Goal: Book appointment/travel/reservation

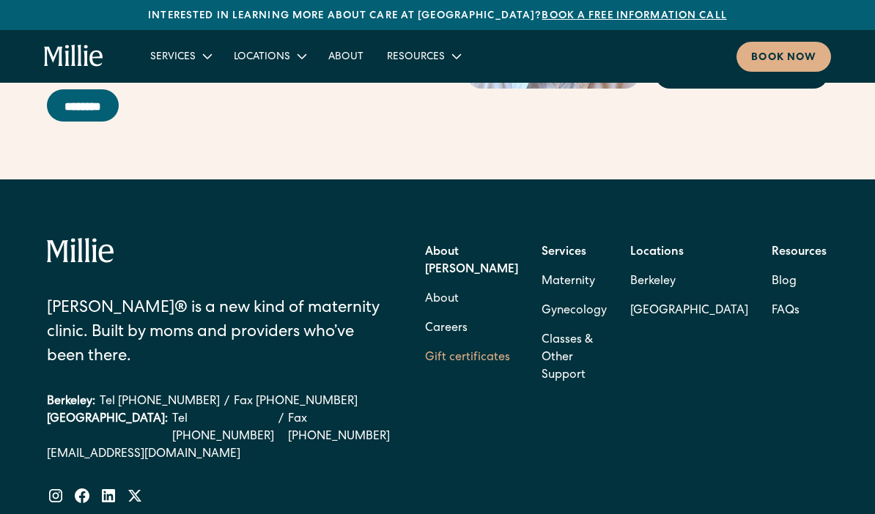
scroll to position [5899, 0]
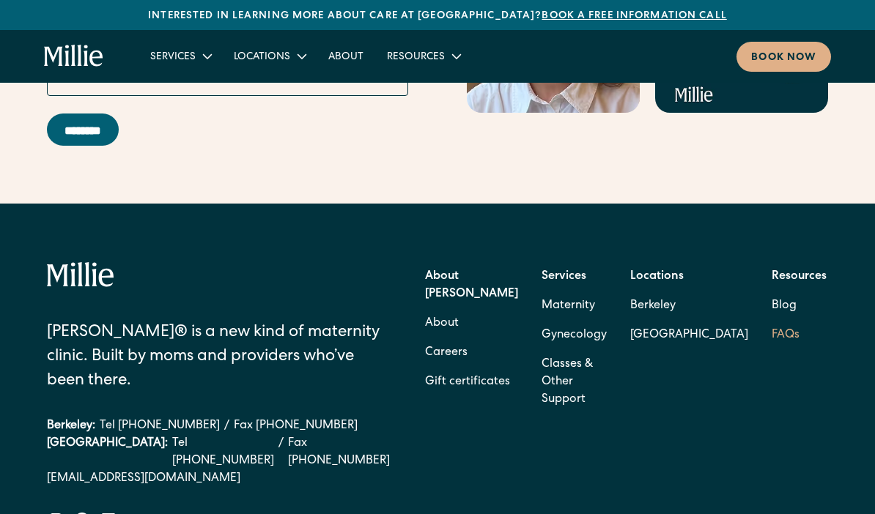
click at [772, 321] on link "FAQs" at bounding box center [786, 335] width 28 height 29
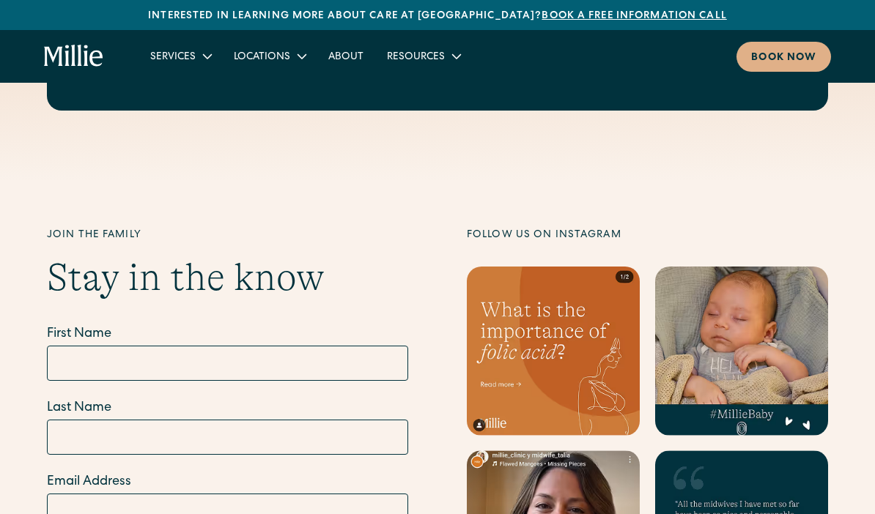
scroll to position [5394, 0]
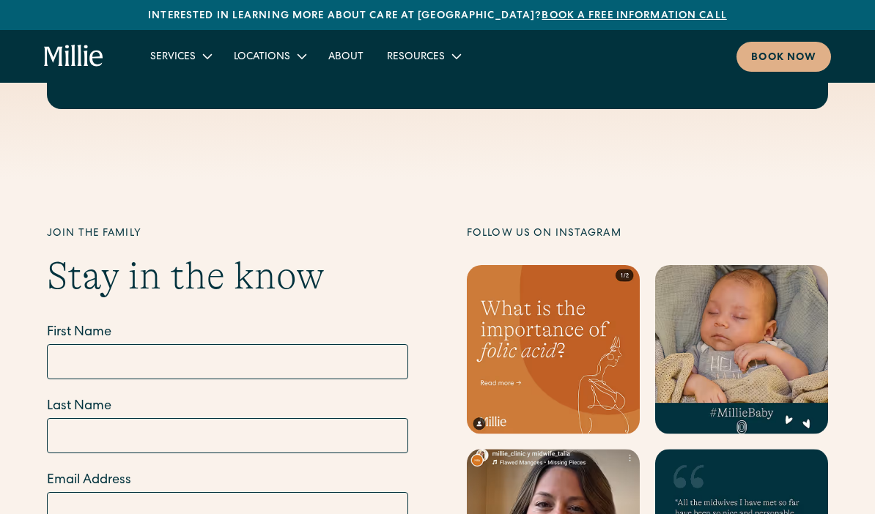
click at [574, 265] on link at bounding box center [553, 349] width 173 height 169
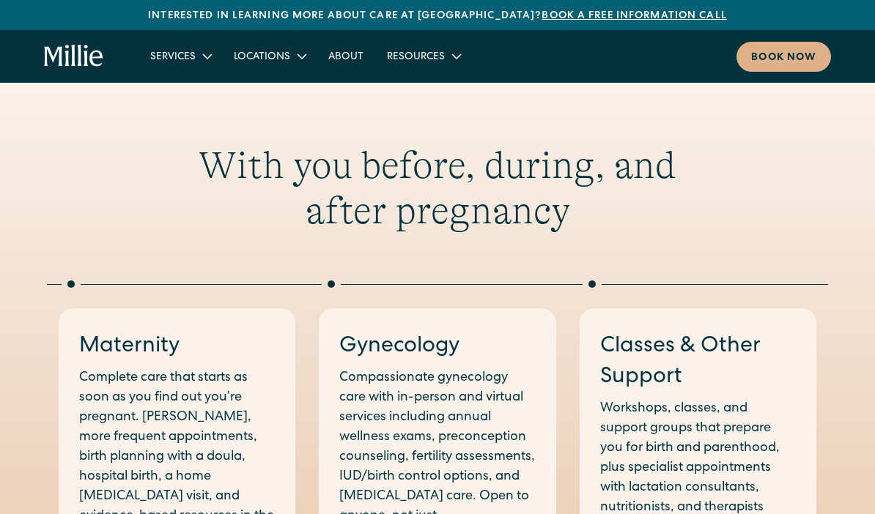
scroll to position [0, 0]
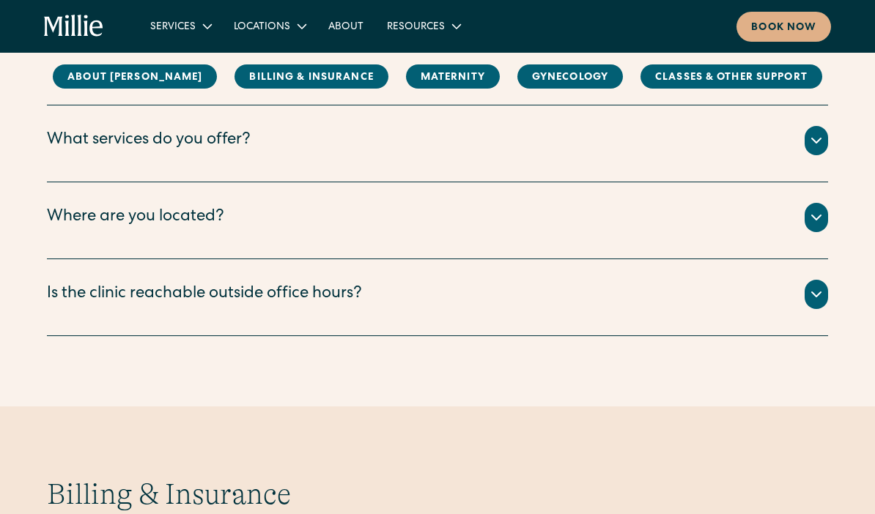
scroll to position [311, 0]
click at [394, 279] on div "Is the clinic reachable outside office hours?" at bounding box center [437, 293] width 781 height 29
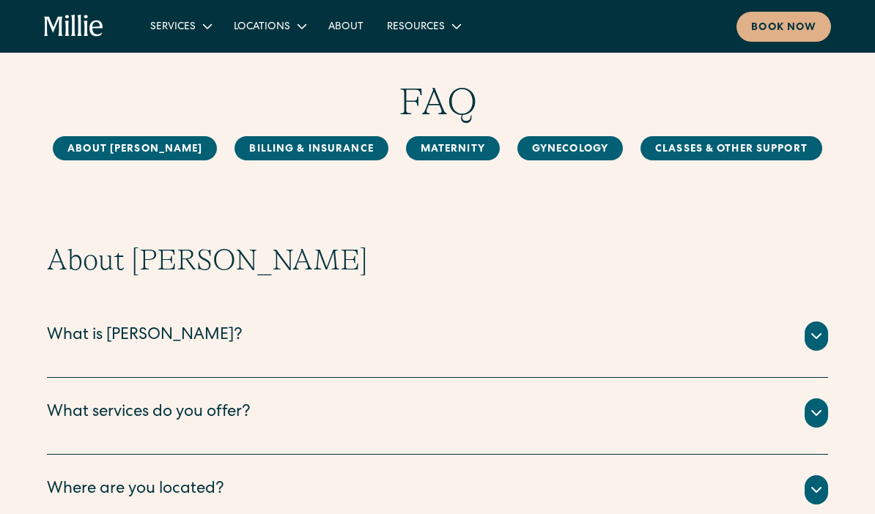
scroll to position [0, 0]
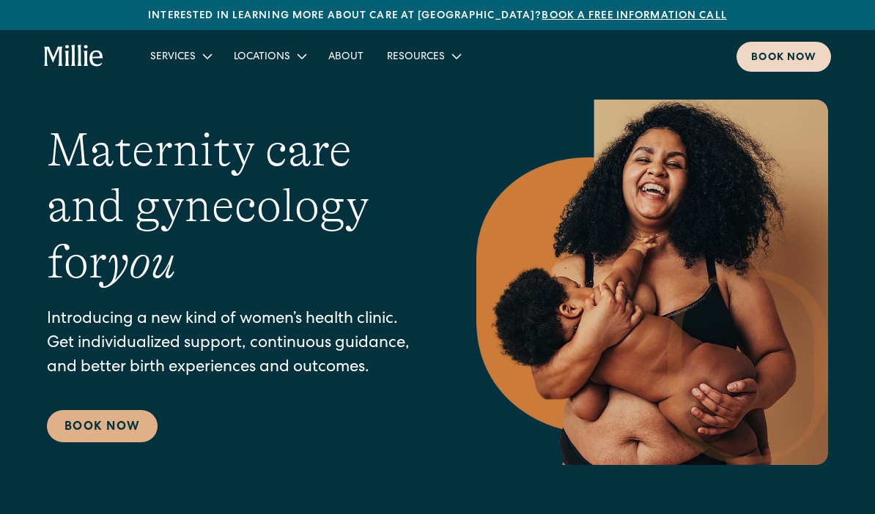
click at [773, 53] on div "Book now" at bounding box center [783, 58] width 65 height 15
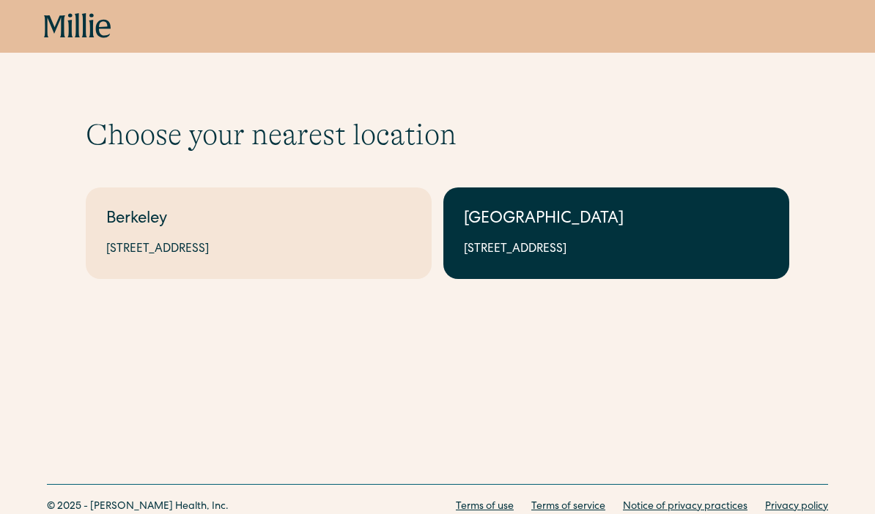
click at [515, 221] on div "[GEOGRAPHIC_DATA]" at bounding box center [616, 220] width 305 height 24
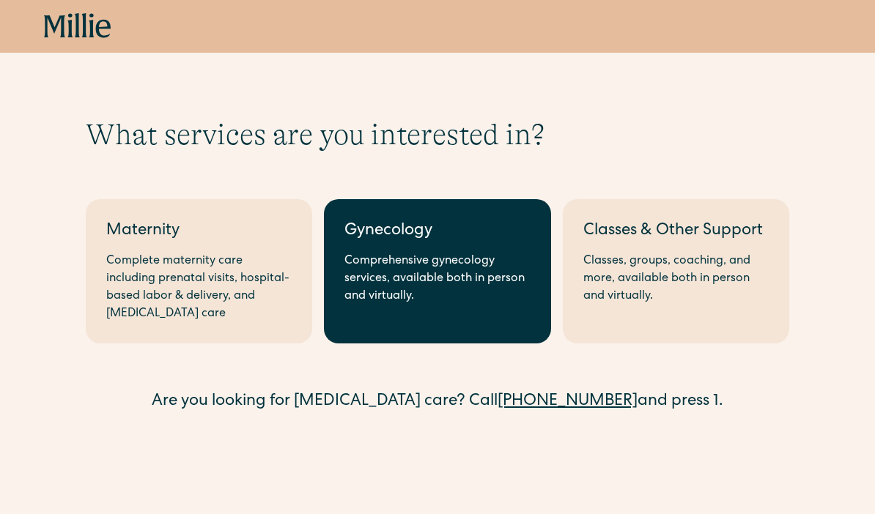
click at [391, 263] on div "Comprehensive gynecology services, available both in person and virtually." at bounding box center [436, 279] width 185 height 53
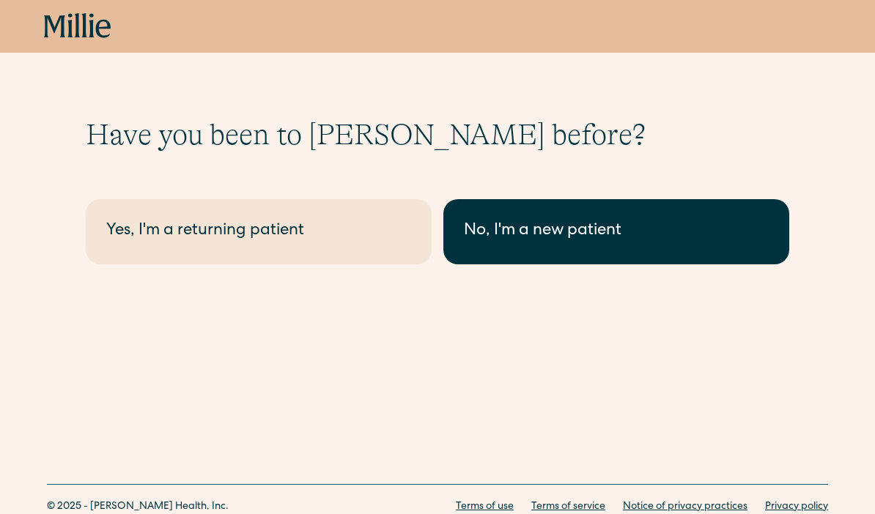
click at [555, 257] on link "No, I'm a new patient" at bounding box center [616, 231] width 346 height 65
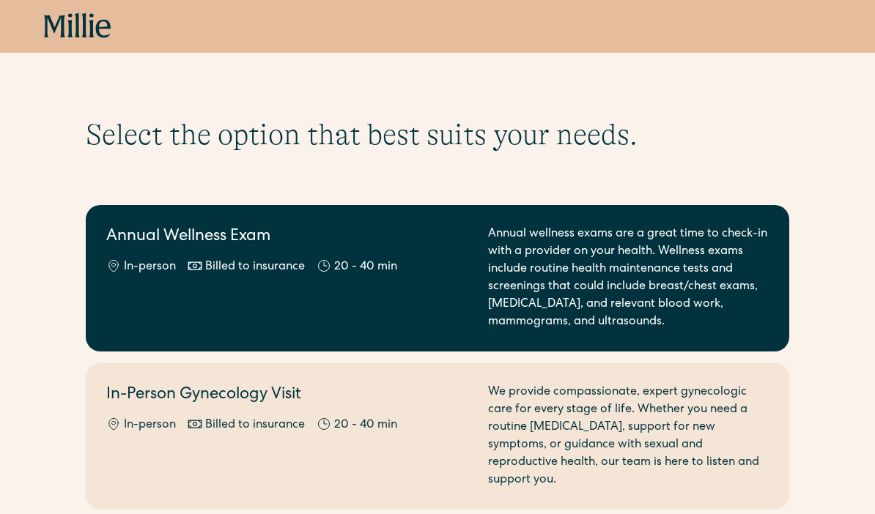
click at [517, 272] on div "Annual wellness exams are a great time to check-in with a provider on your heal…" at bounding box center [628, 279] width 281 height 106
